Goal: Task Accomplishment & Management: Manage account settings

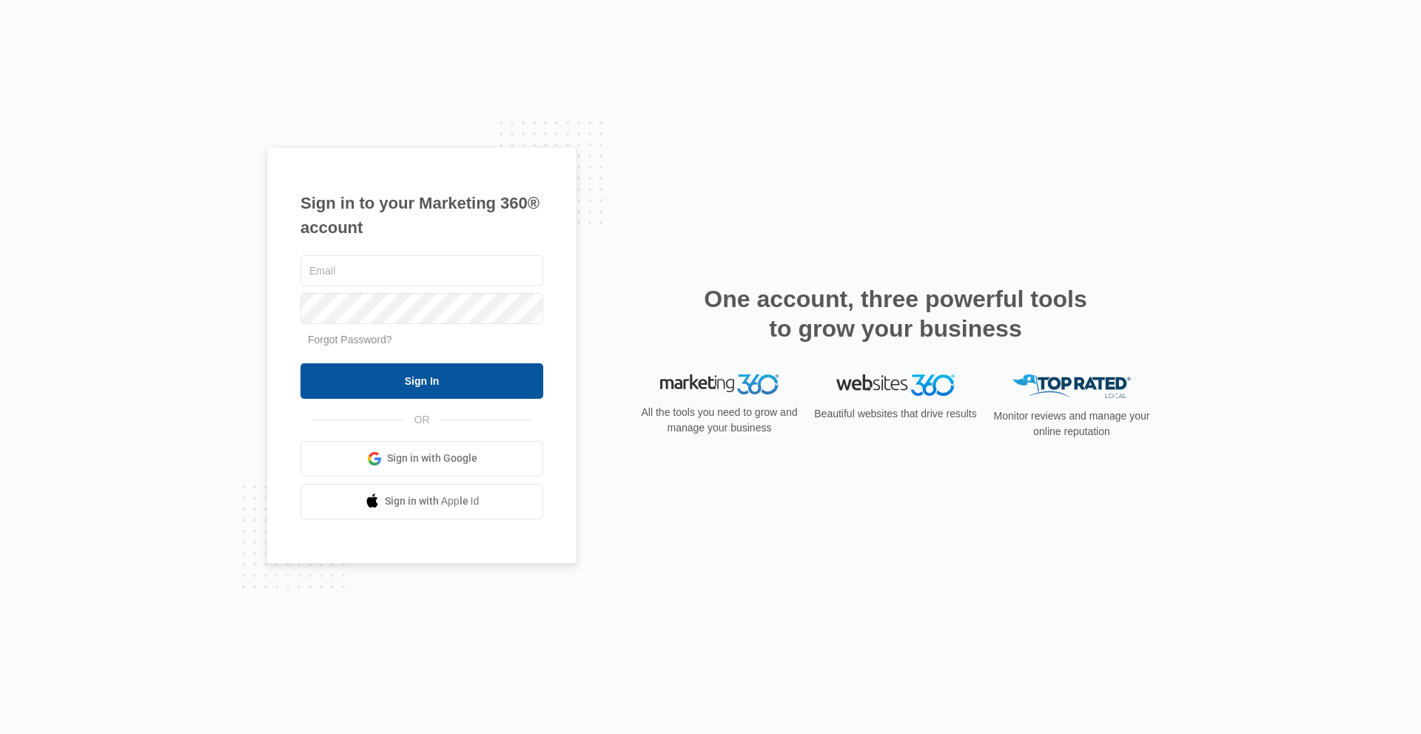
type input "shane.grimes@madwire.com"
click at [400, 392] on input "Sign In" at bounding box center [421, 381] width 243 height 36
